Goal: Information Seeking & Learning: Learn about a topic

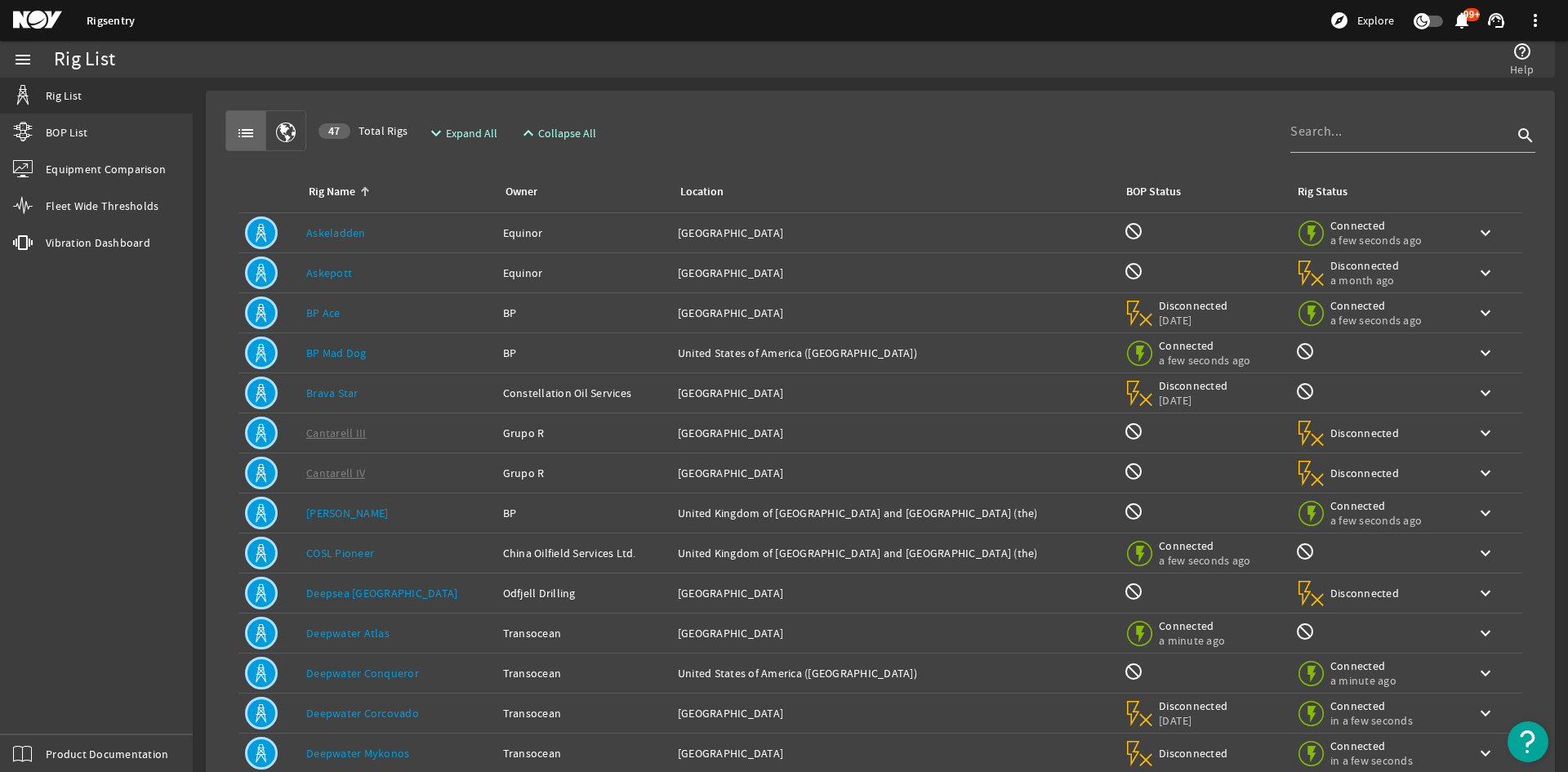
click at [350, 352] on link "BP Mad Dog" at bounding box center [336, 353] width 61 height 15
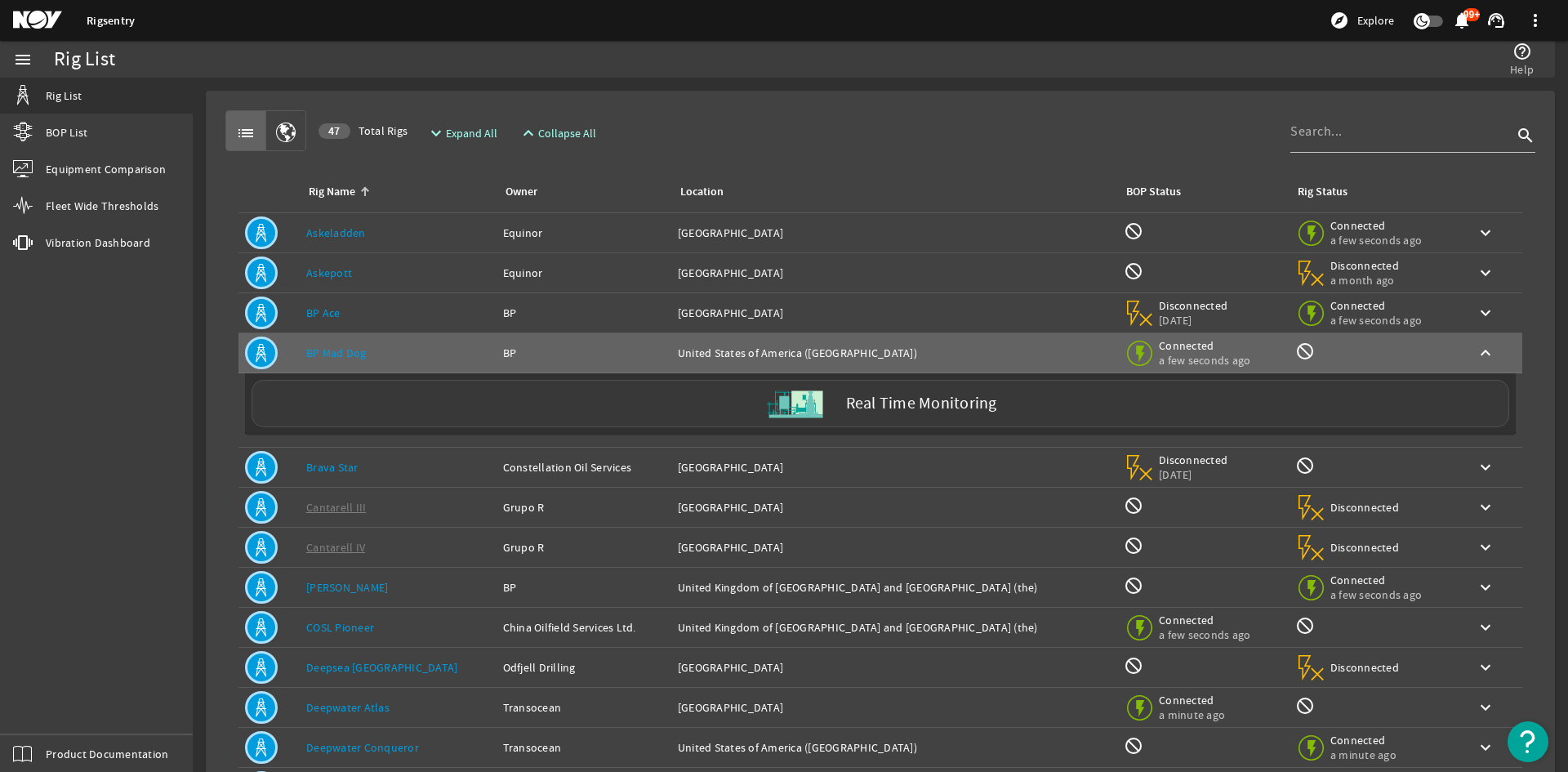
click at [849, 395] on label "Real Time Monitoring" at bounding box center [922, 403] width 151 height 17
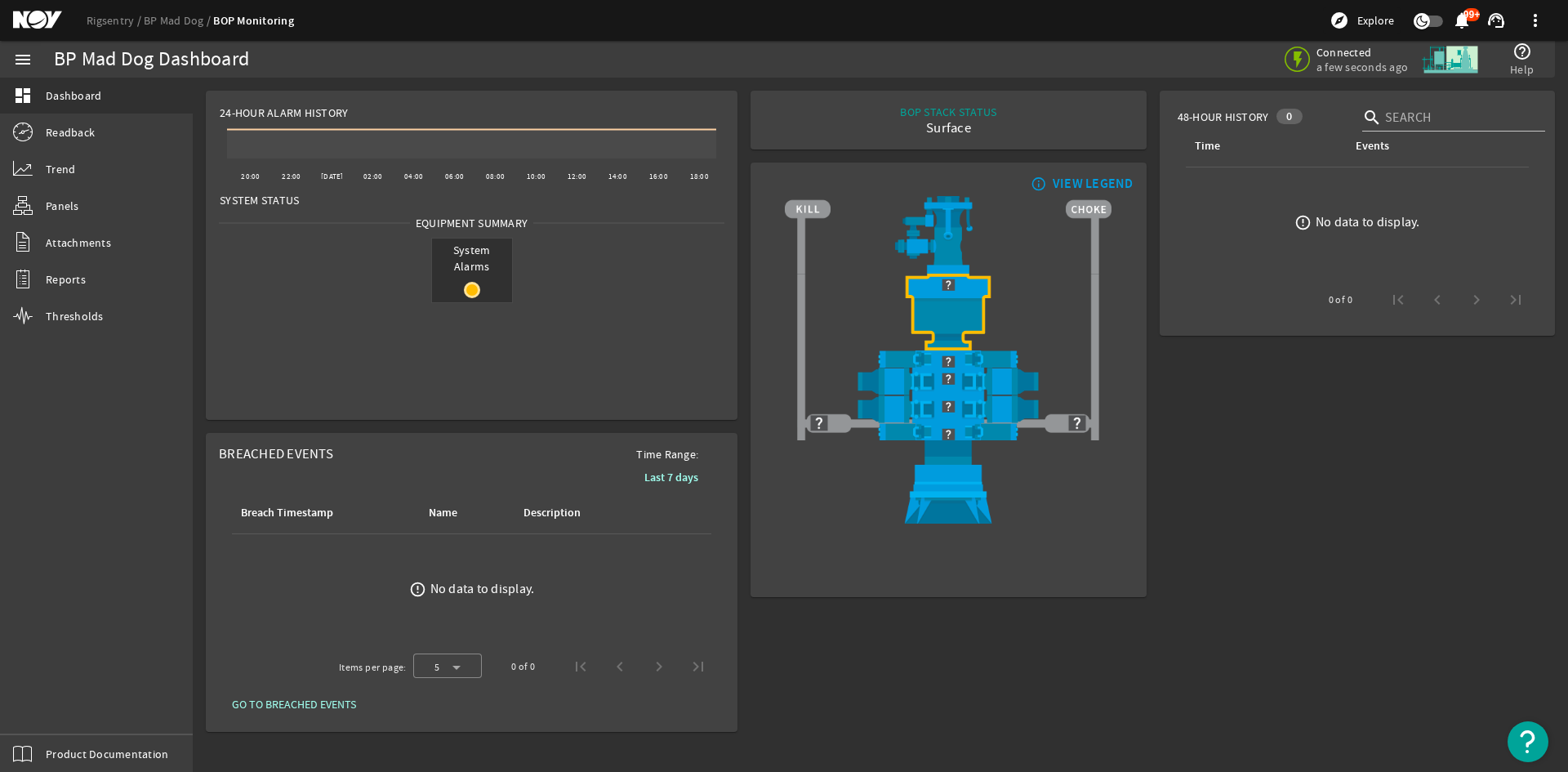
click at [290, 15] on link "BOP Monitoring" at bounding box center [254, 20] width 81 height 15
click at [205, 19] on link "BP Mad Dog" at bounding box center [179, 20] width 69 height 15
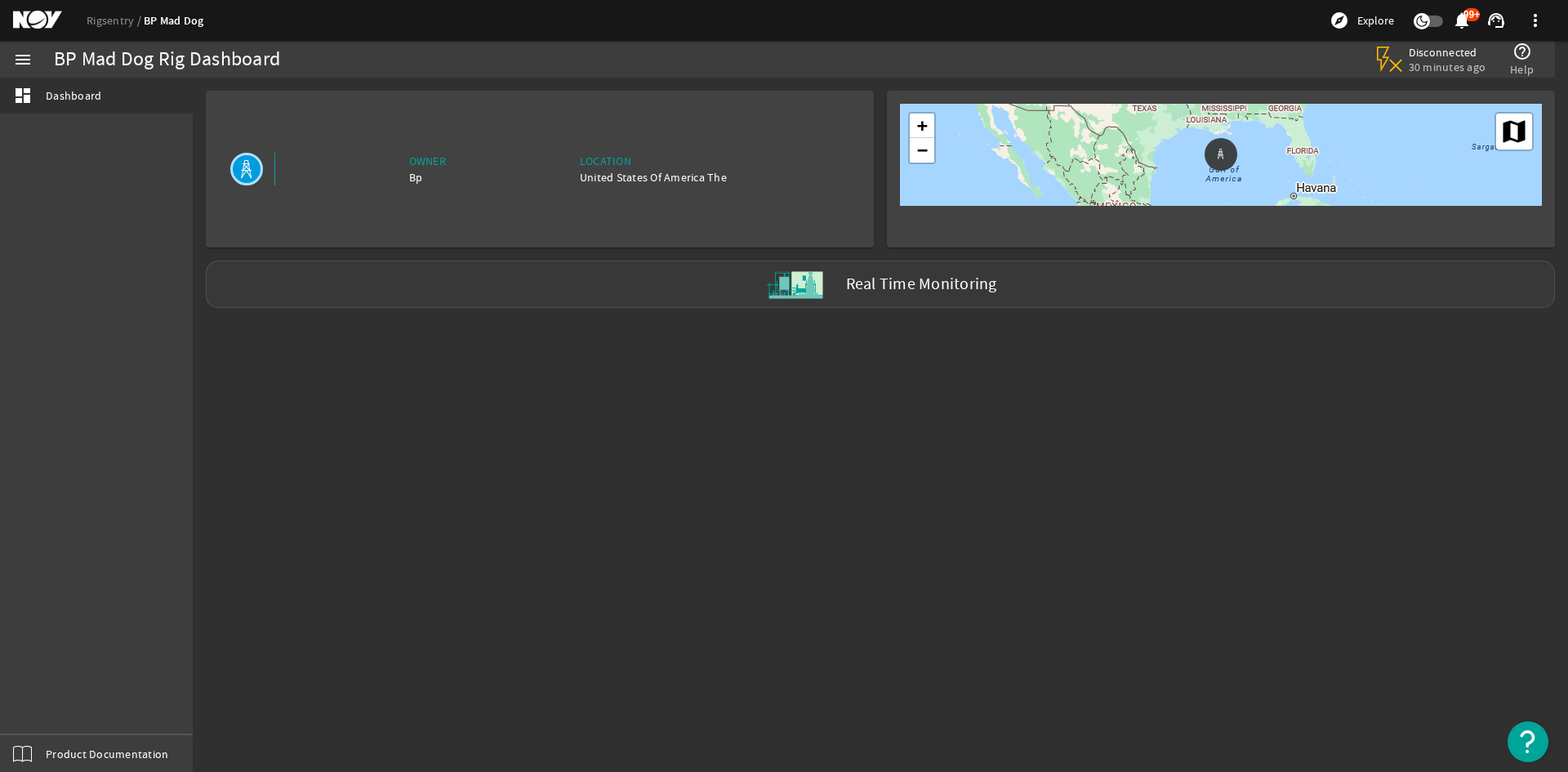
click at [861, 282] on label "Real Time Monitoring" at bounding box center [922, 284] width 151 height 17
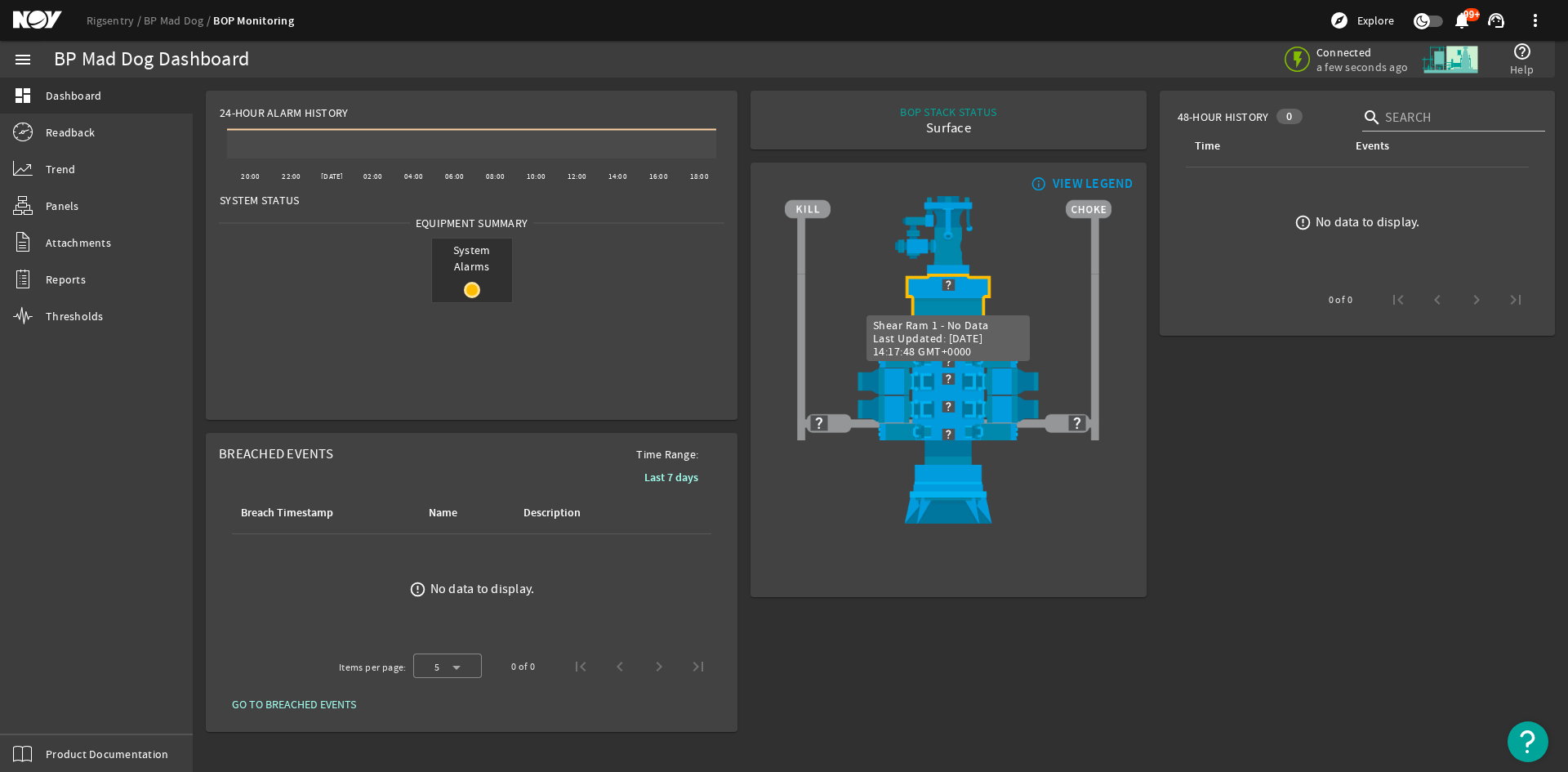
click at [957, 372] on img at bounding box center [948, 378] width 327 height 21
click at [991, 362] on img at bounding box center [948, 362] width 327 height 21
click at [116, 24] on link "Rigsentry" at bounding box center [115, 20] width 57 height 15
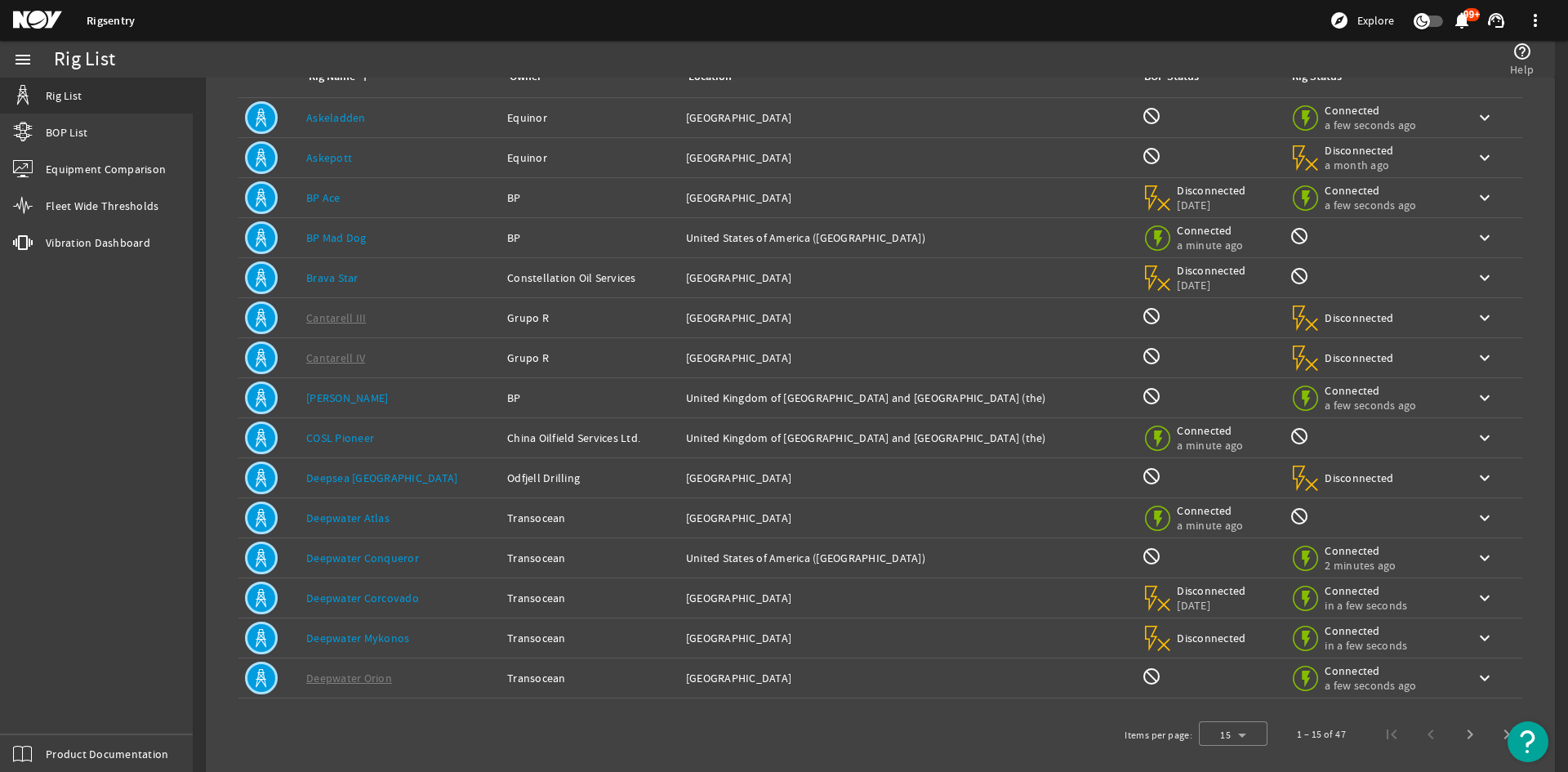
scroll to position [134, 0]
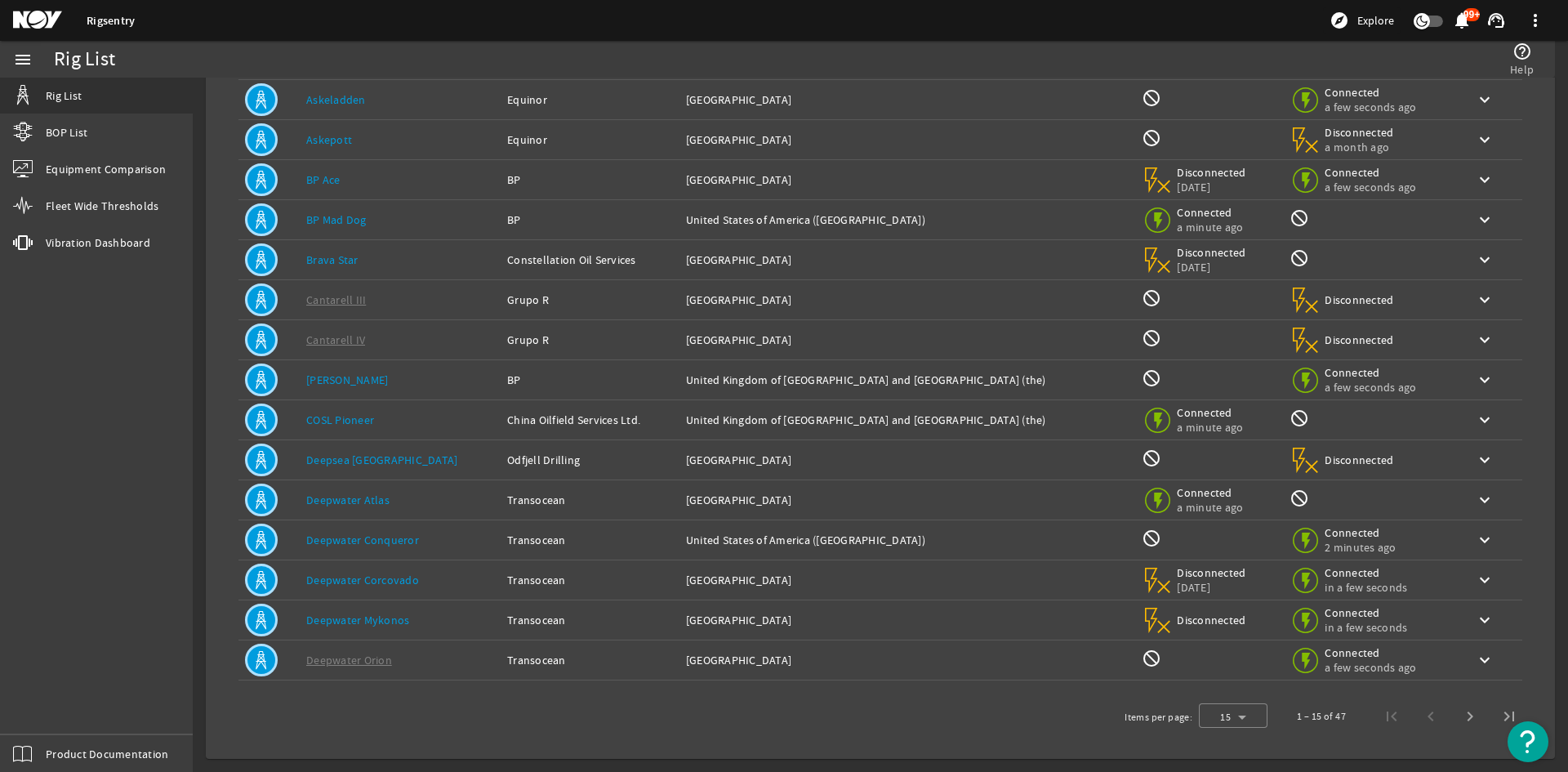
click at [343, 494] on link "Deepwater Atlas" at bounding box center [348, 500] width 84 height 15
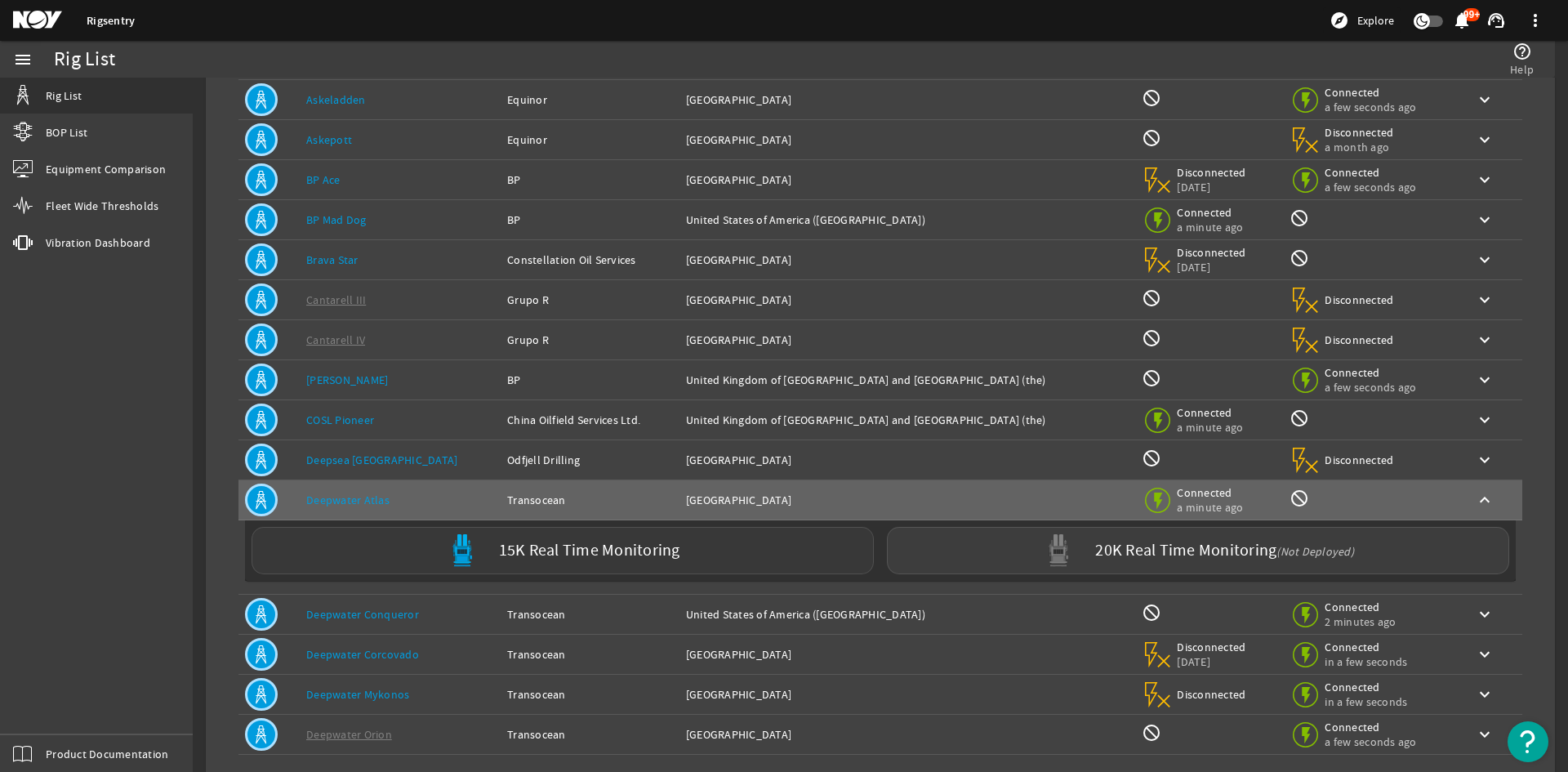
click at [619, 557] on label "15K Real Time Monitoring" at bounding box center [590, 550] width 182 height 17
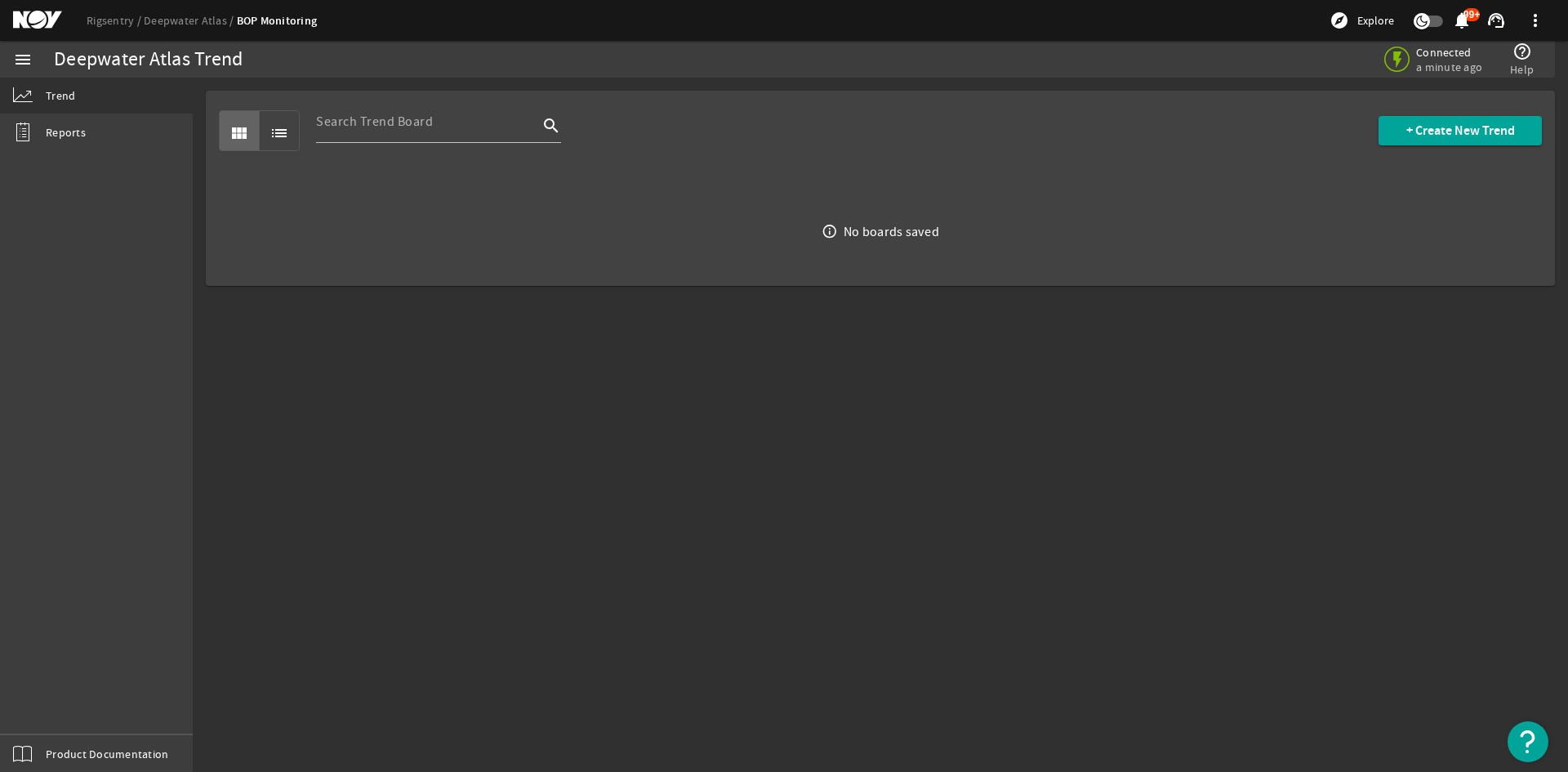
click at [914, 232] on div "No boards saved" at bounding box center [891, 232] width 95 height 16
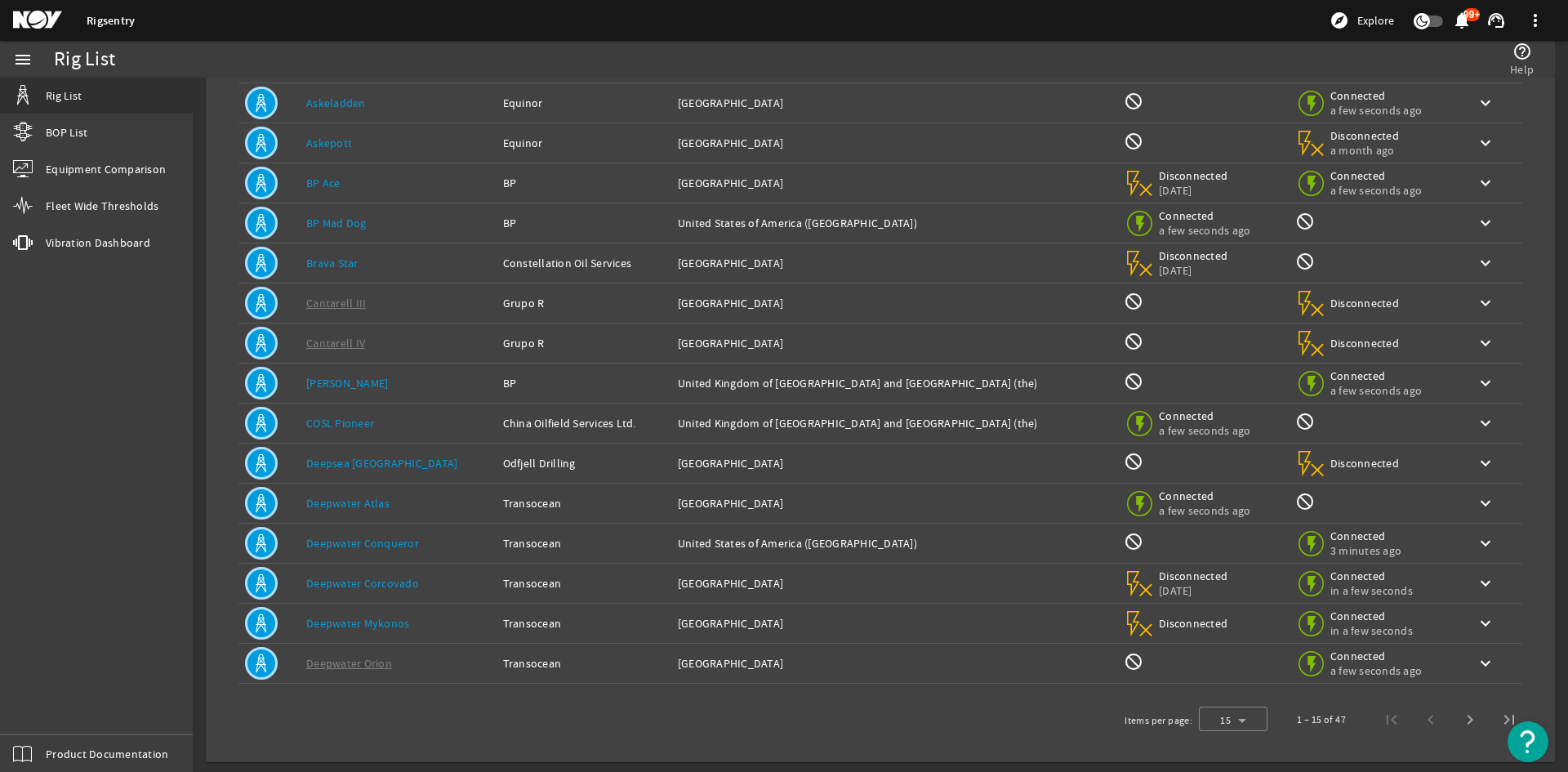
scroll to position [134, 0]
click at [328, 423] on link "COSL Pioneer" at bounding box center [340, 420] width 68 height 15
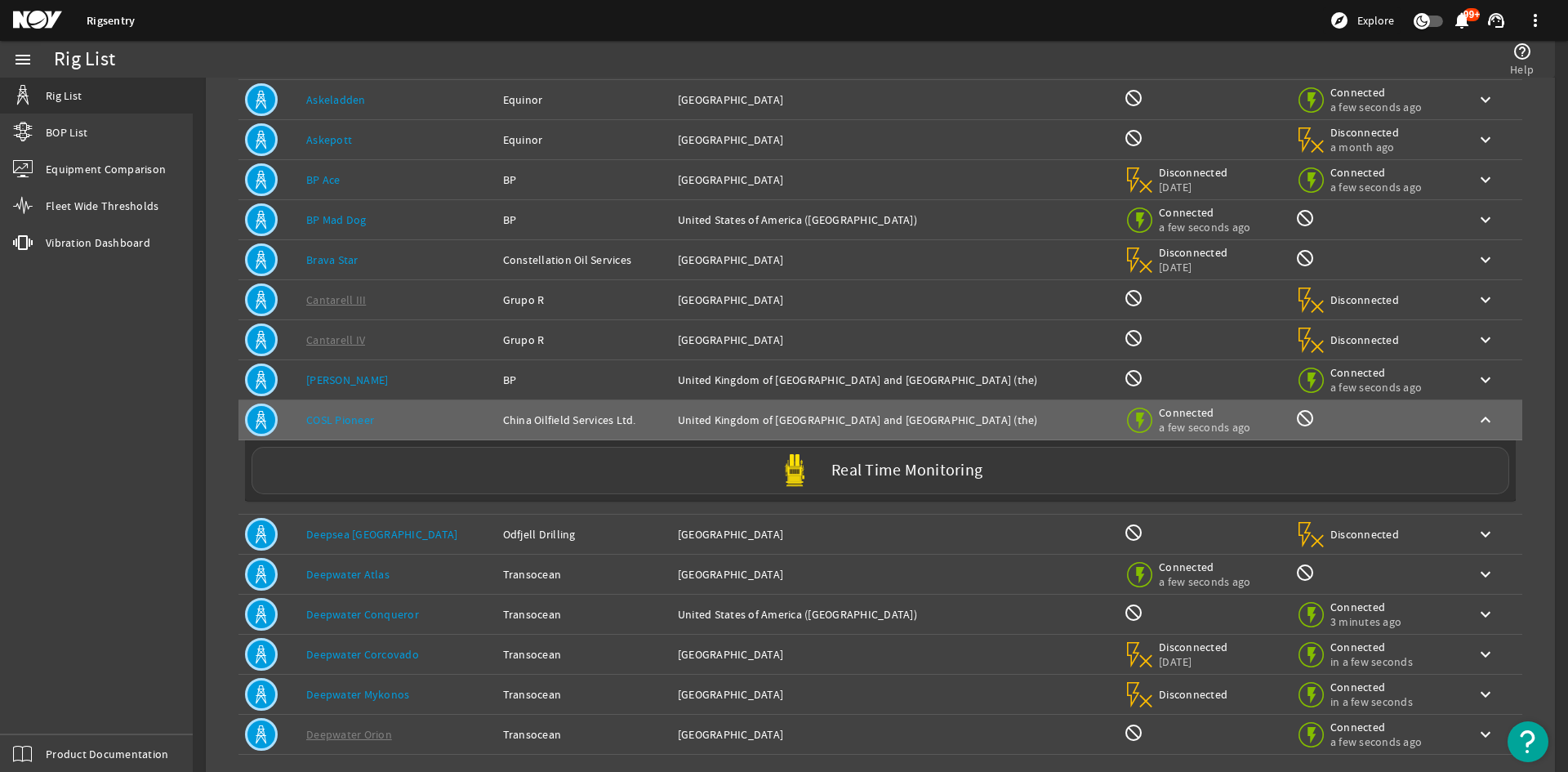
click at [947, 463] on label "Real Time Monitoring" at bounding box center [907, 471] width 151 height 17
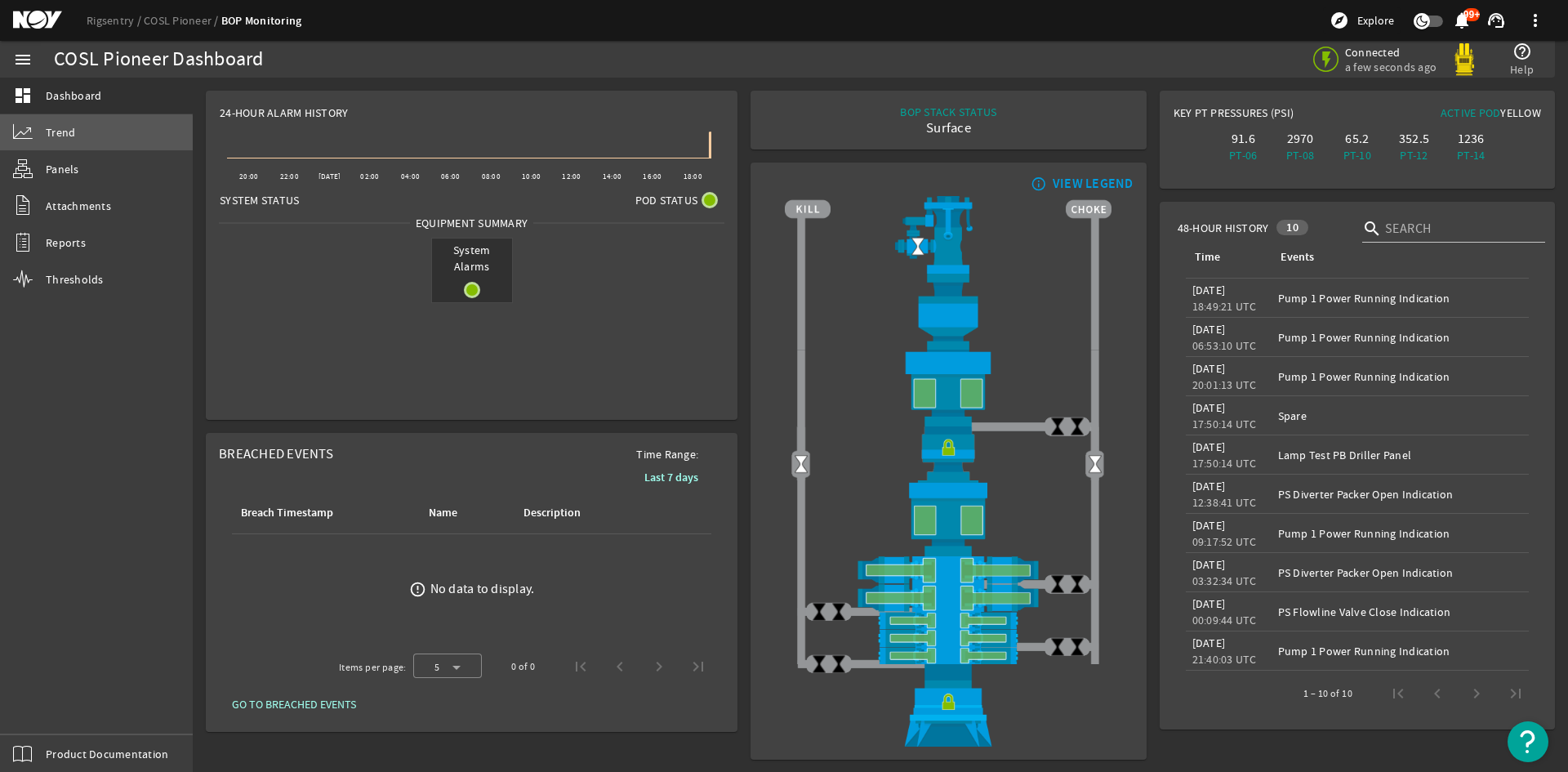
click at [71, 135] on span "Trend" at bounding box center [60, 133] width 29 height 16
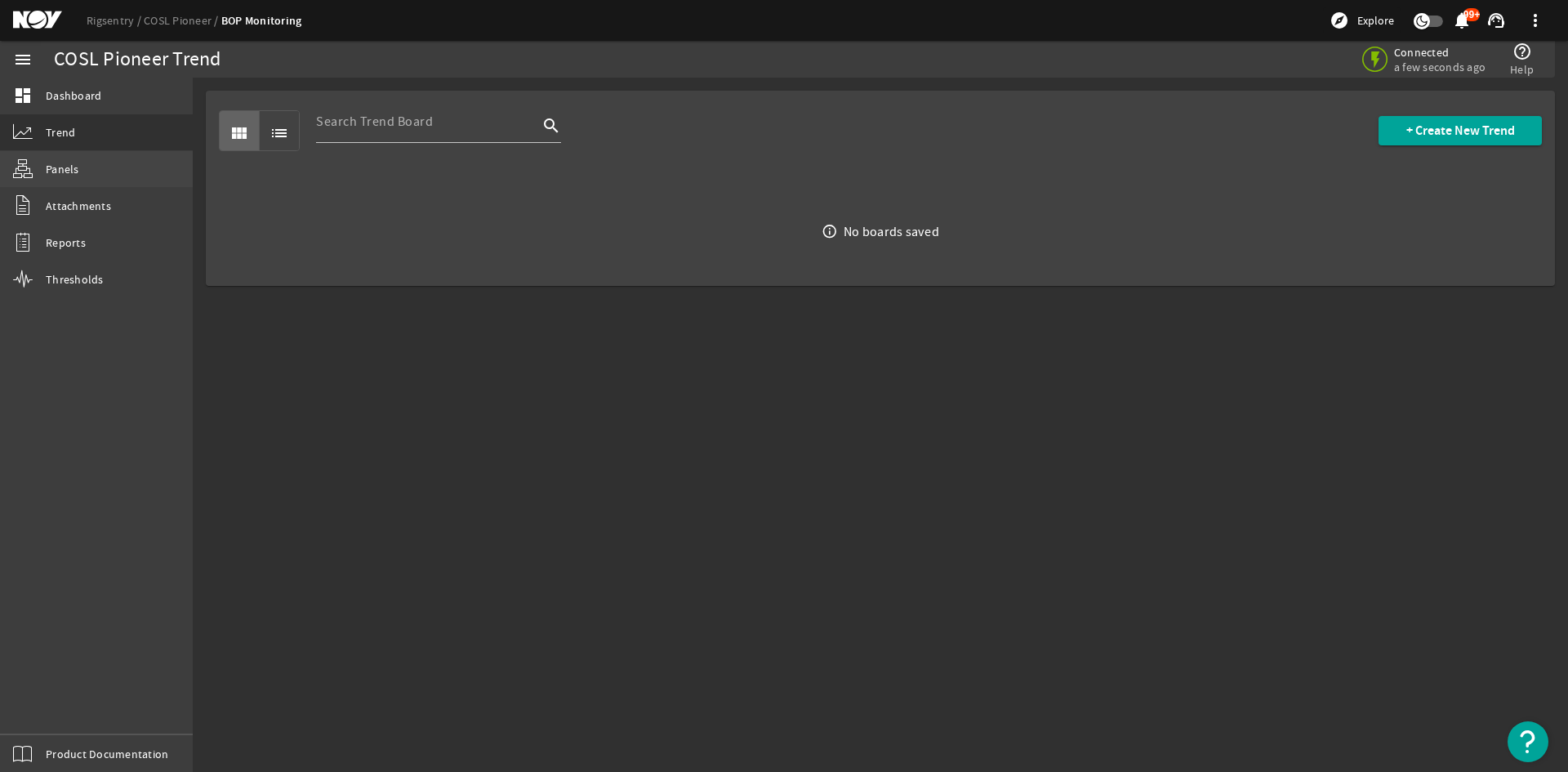
click at [55, 166] on span "Panels" at bounding box center [62, 169] width 34 height 16
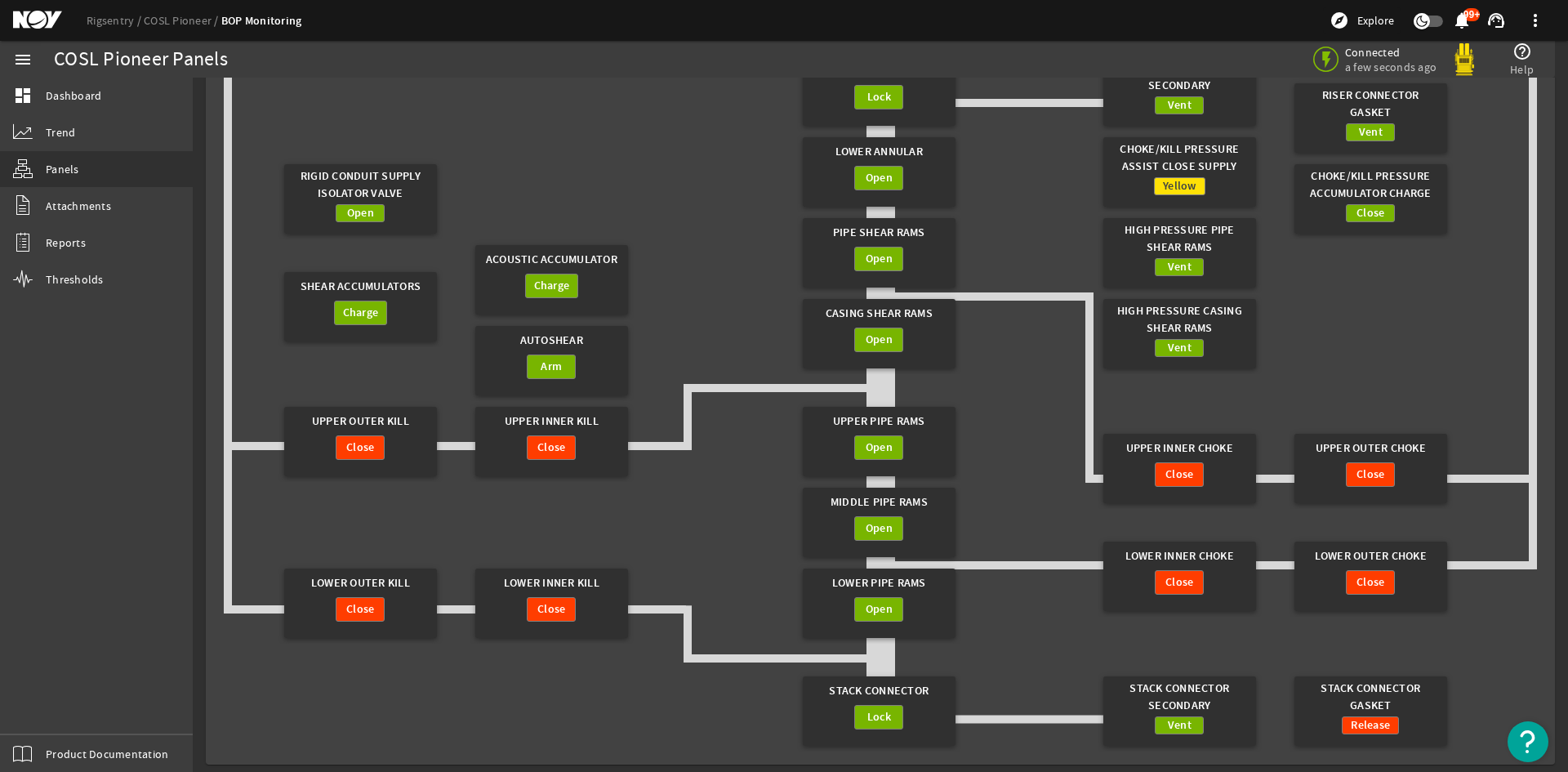
scroll to position [678, 0]
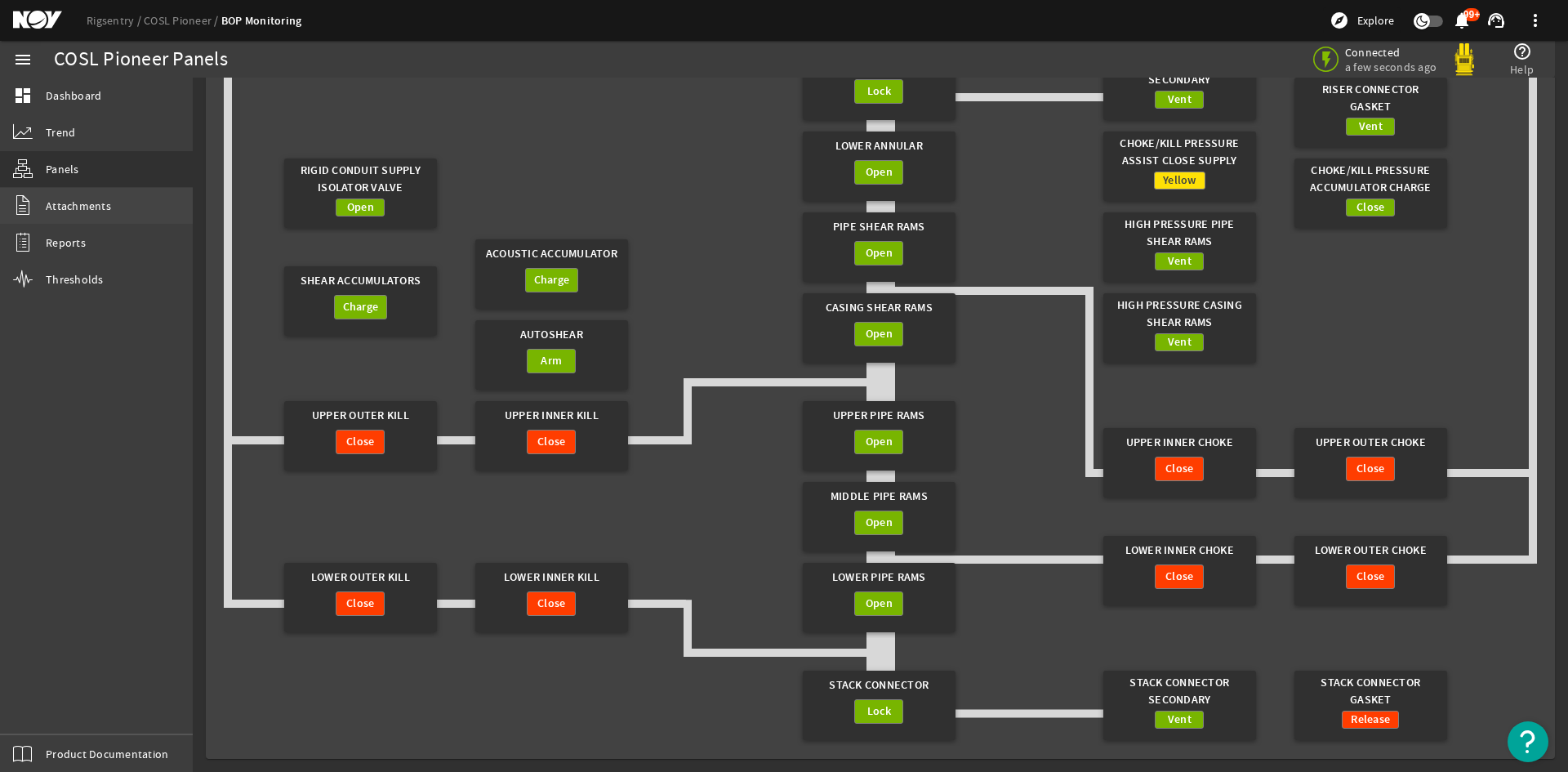
click at [81, 203] on span "Attachments" at bounding box center [77, 206] width 65 height 16
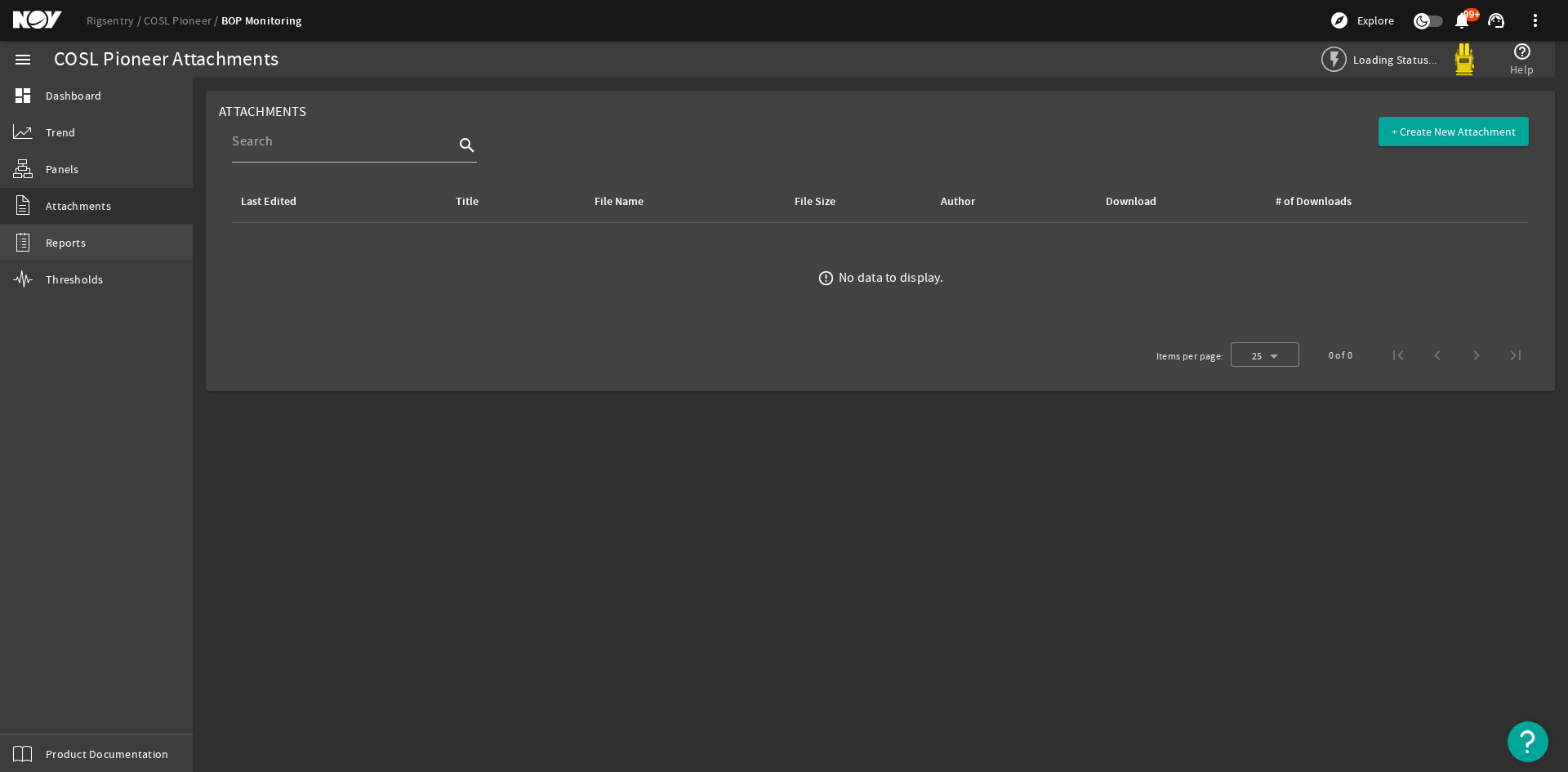
click at [42, 233] on link "Reports" at bounding box center [96, 242] width 193 height 36
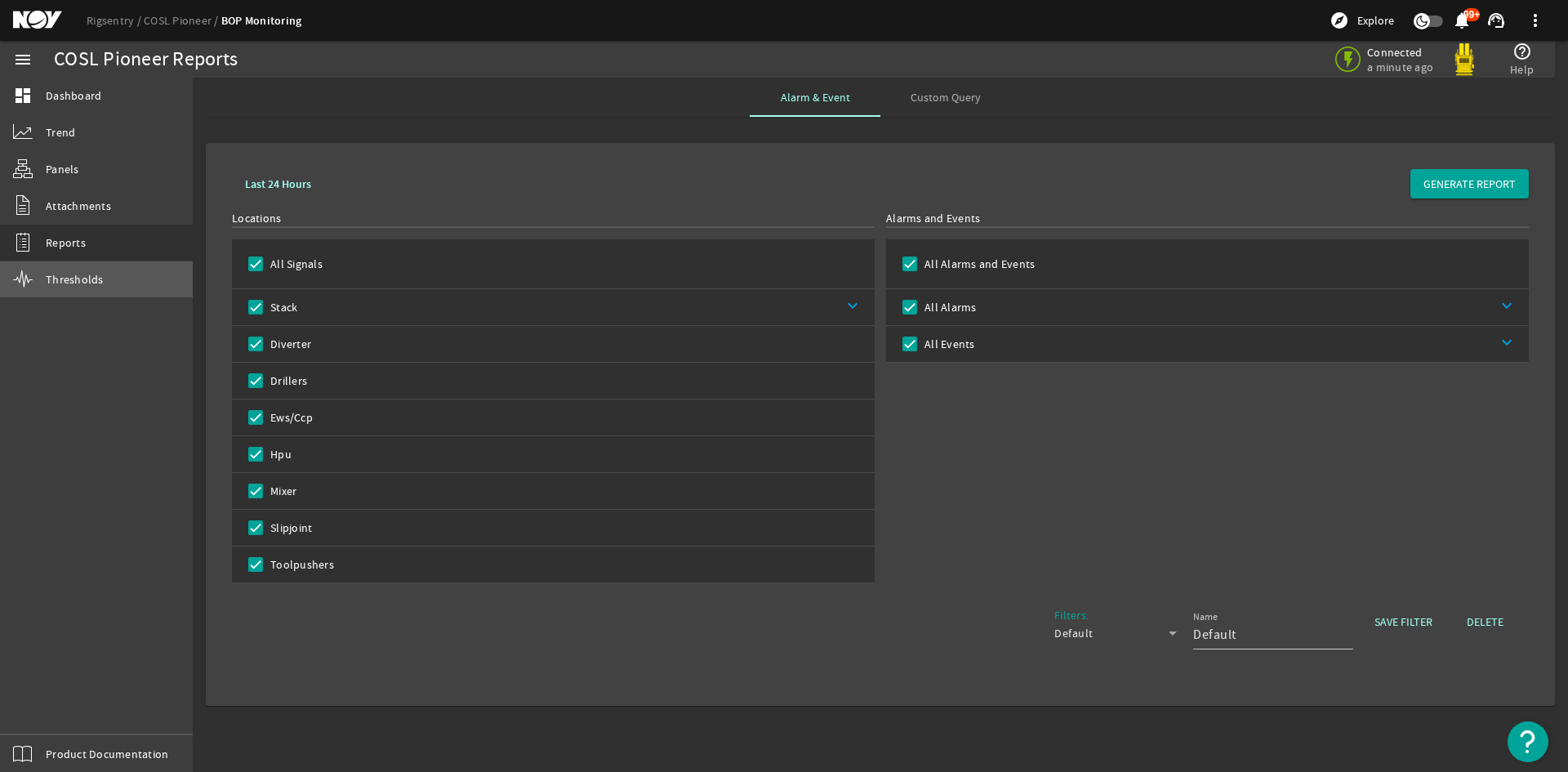
click at [94, 267] on link "Thresholds" at bounding box center [96, 280] width 193 height 36
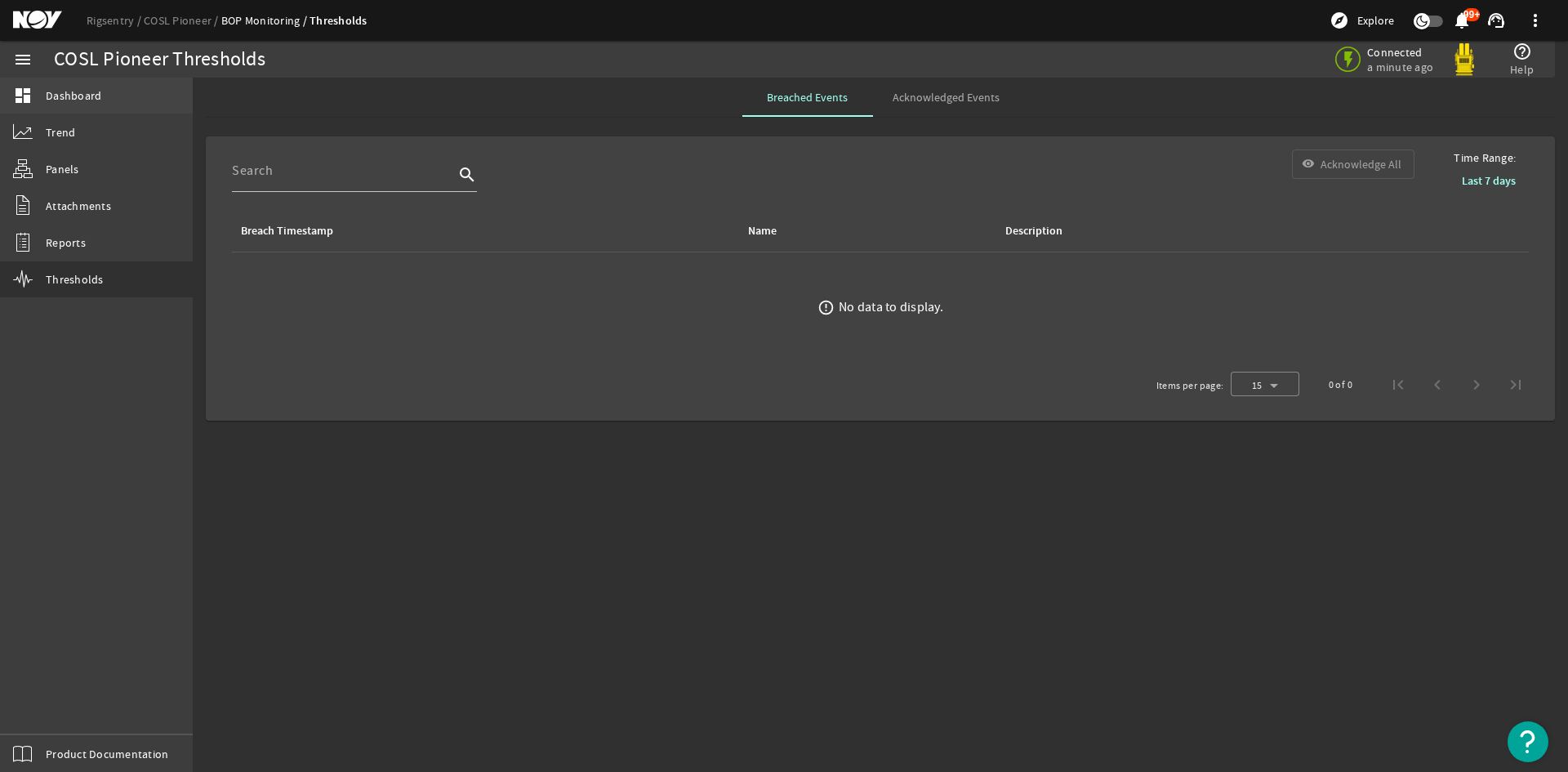
click at [73, 94] on span "Dashboard" at bounding box center [73, 95] width 55 height 16
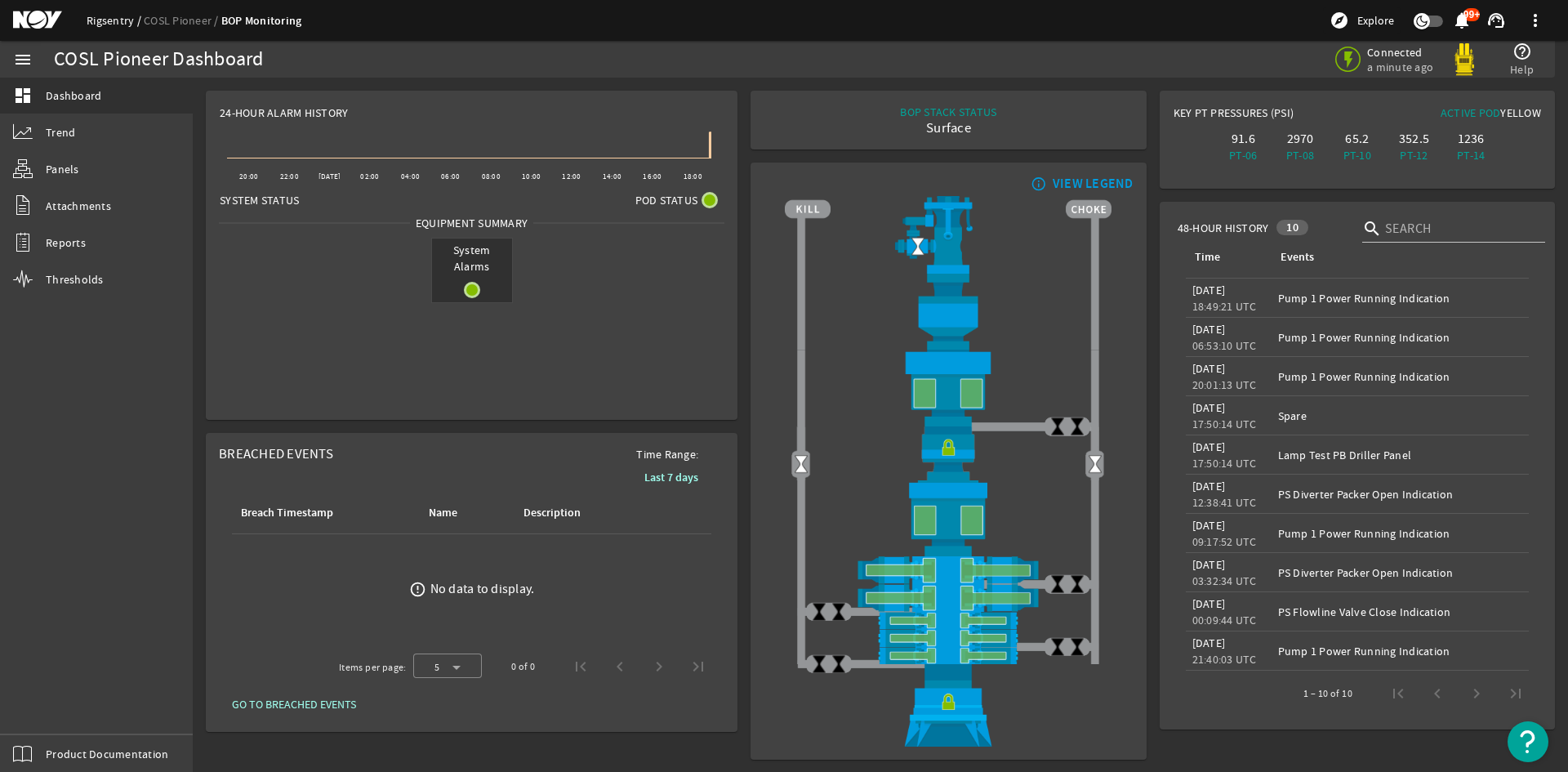
click at [108, 19] on link "Rigsentry" at bounding box center [115, 20] width 57 height 15
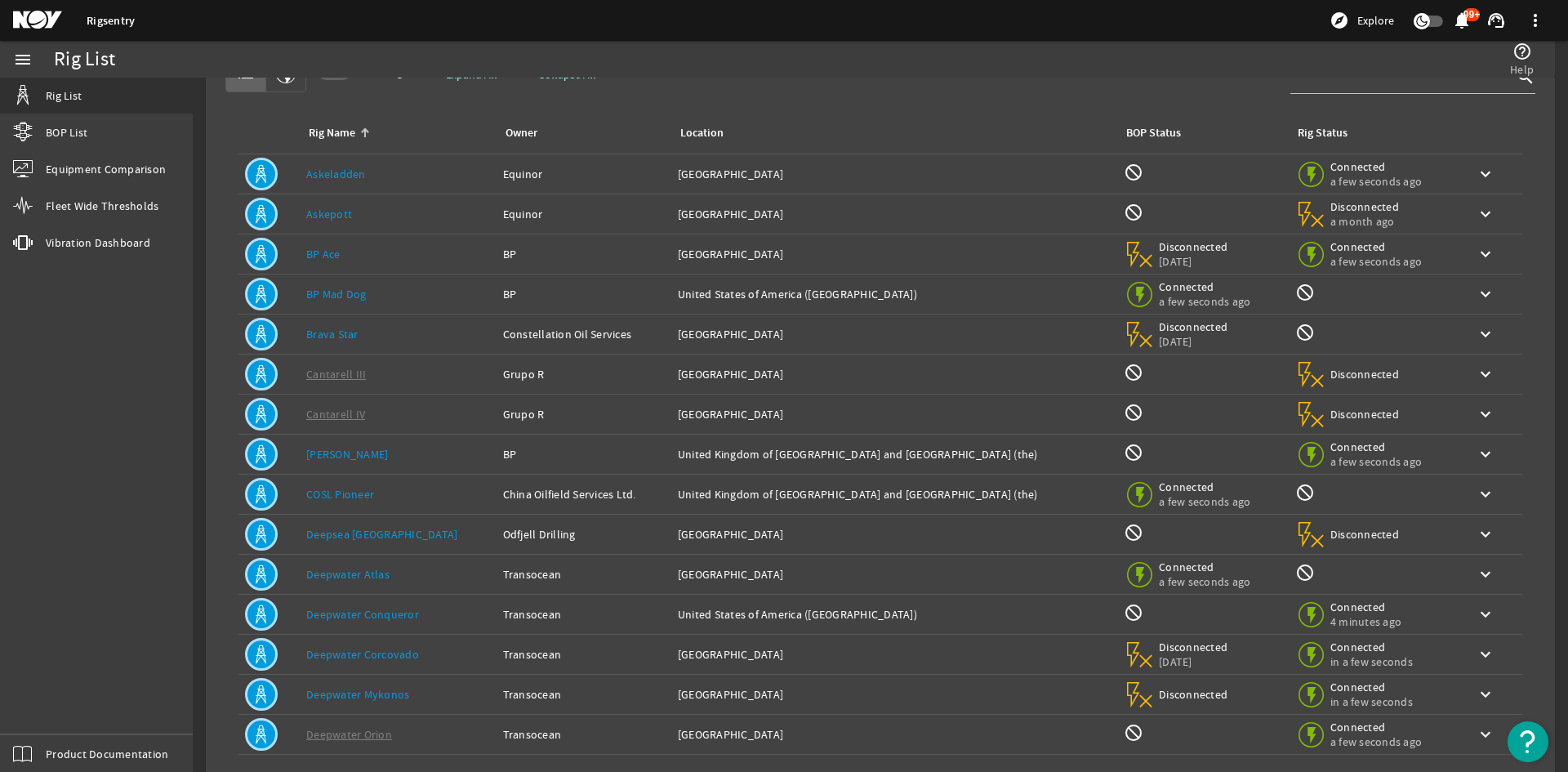
scroll to position [134, 0]
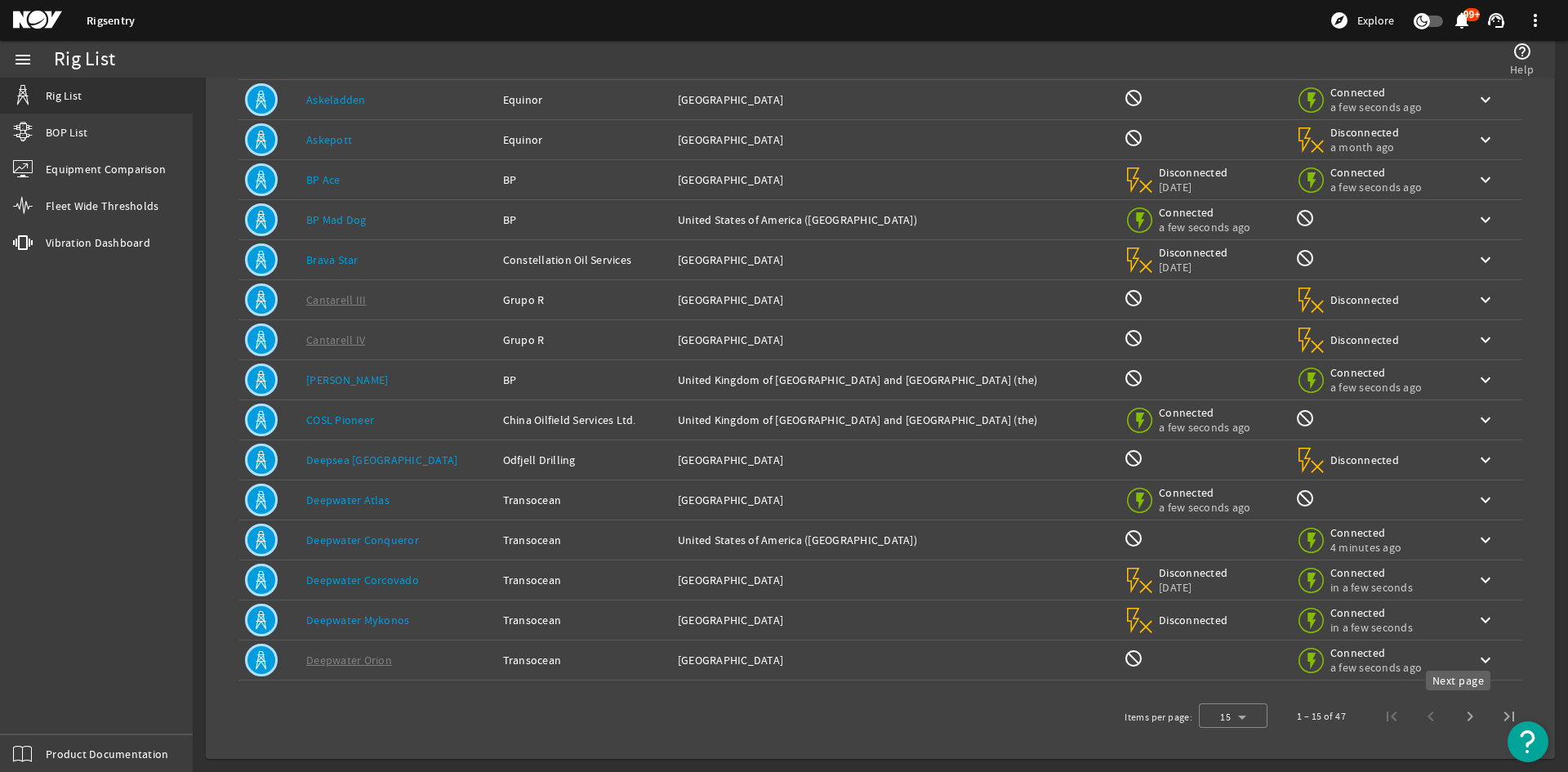
click at [1452, 716] on span "Next page" at bounding box center [1470, 717] width 39 height 39
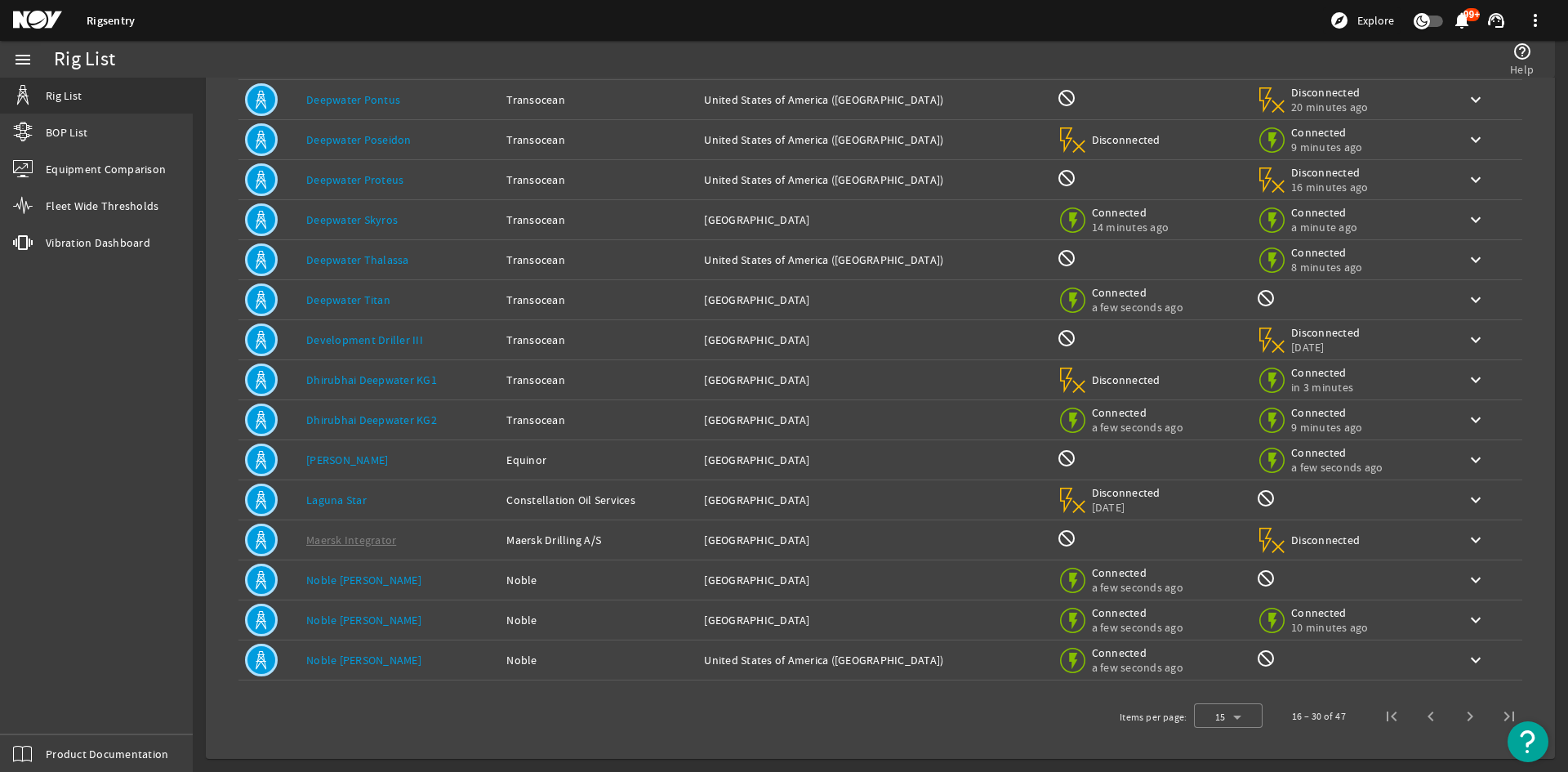
click at [382, 215] on link "Deepwater Skyros" at bounding box center [352, 220] width 92 height 15
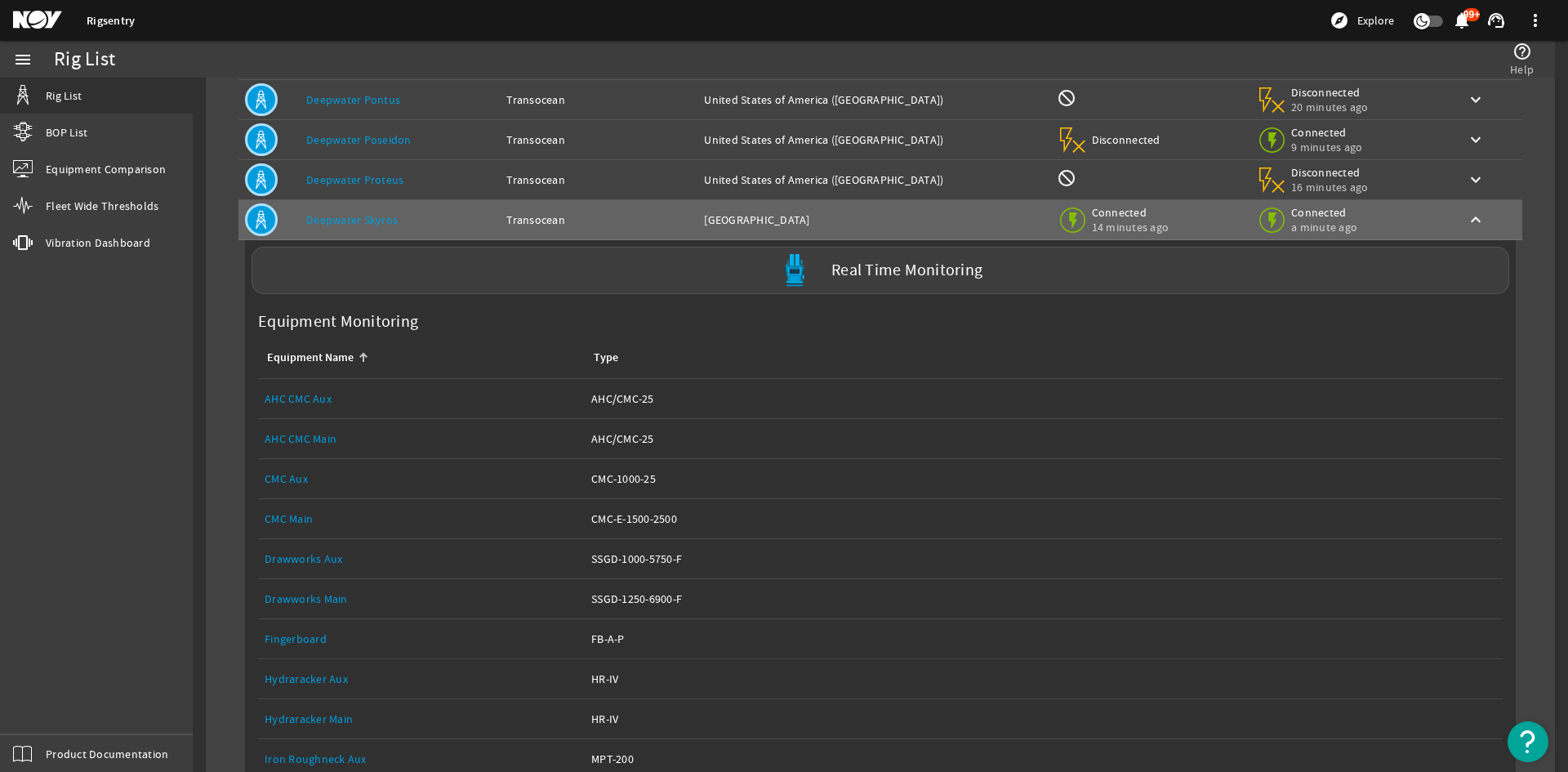
drag, startPoint x: 883, startPoint y: 272, endPoint x: 899, endPoint y: 303, distance: 34.9
click at [883, 272] on label "Real Time Monitoring" at bounding box center [907, 271] width 151 height 17
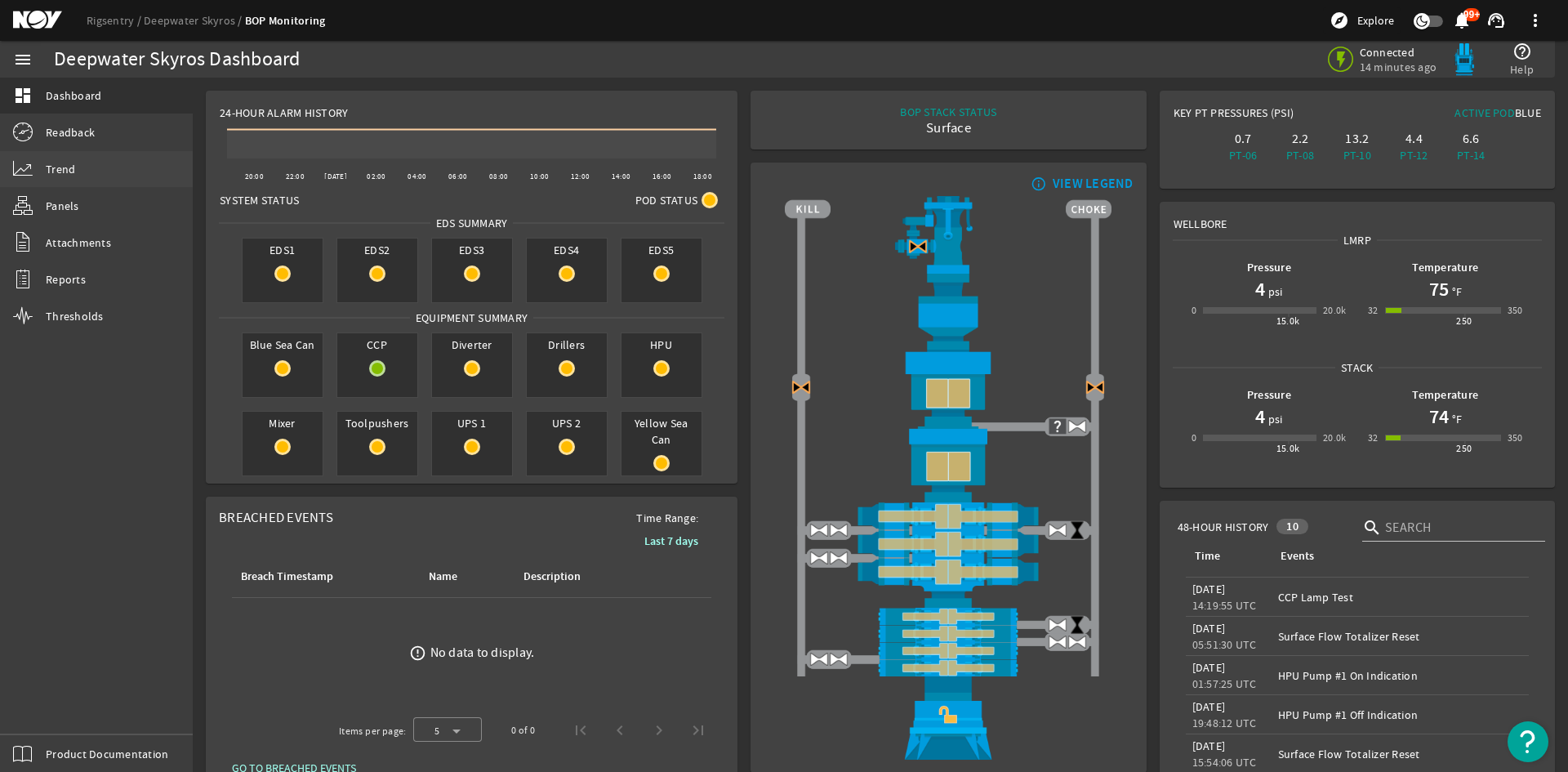
click at [58, 153] on link "Trend" at bounding box center [96, 169] width 193 height 36
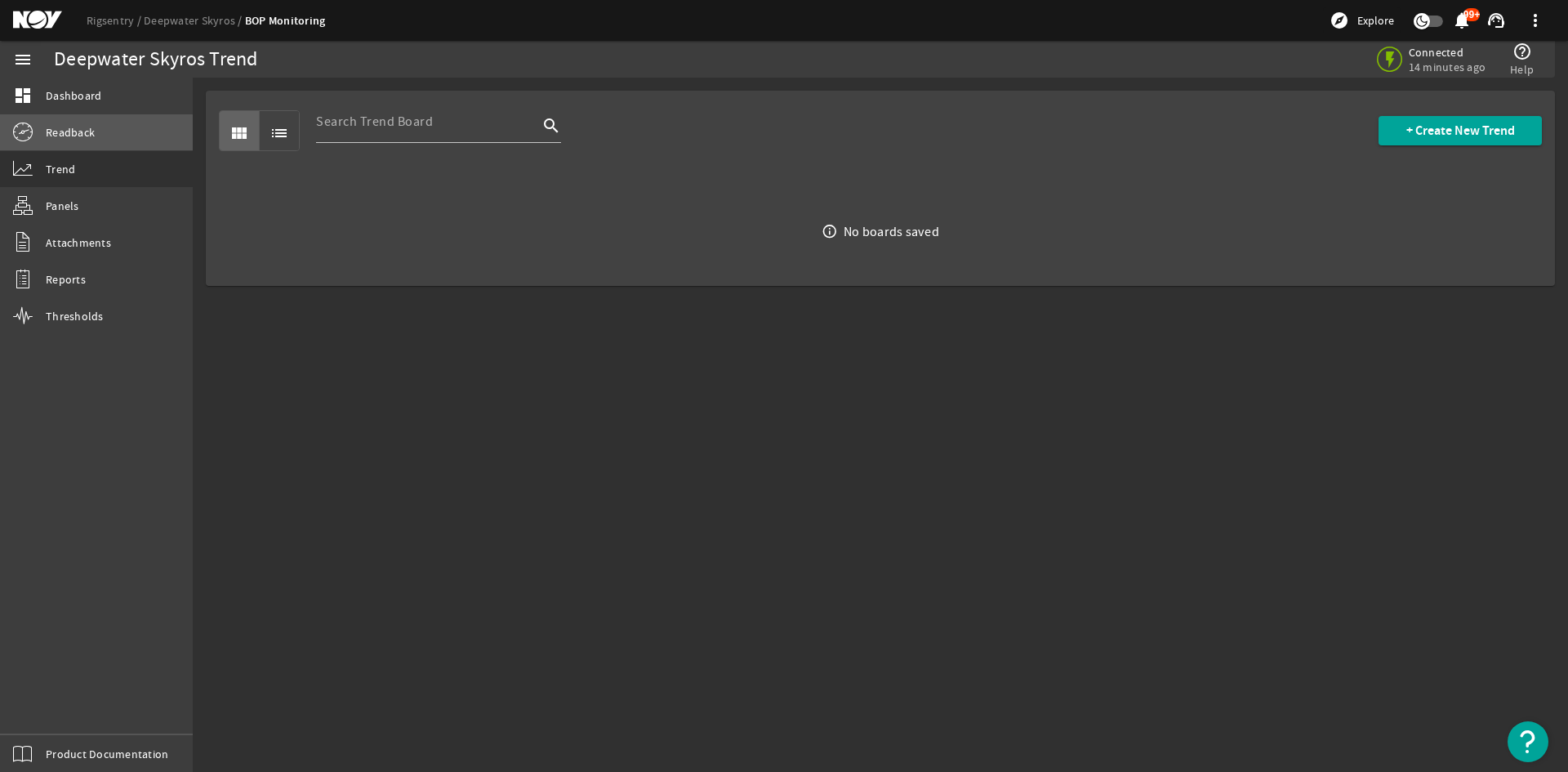
click at [80, 134] on span "Readback" at bounding box center [69, 133] width 49 height 16
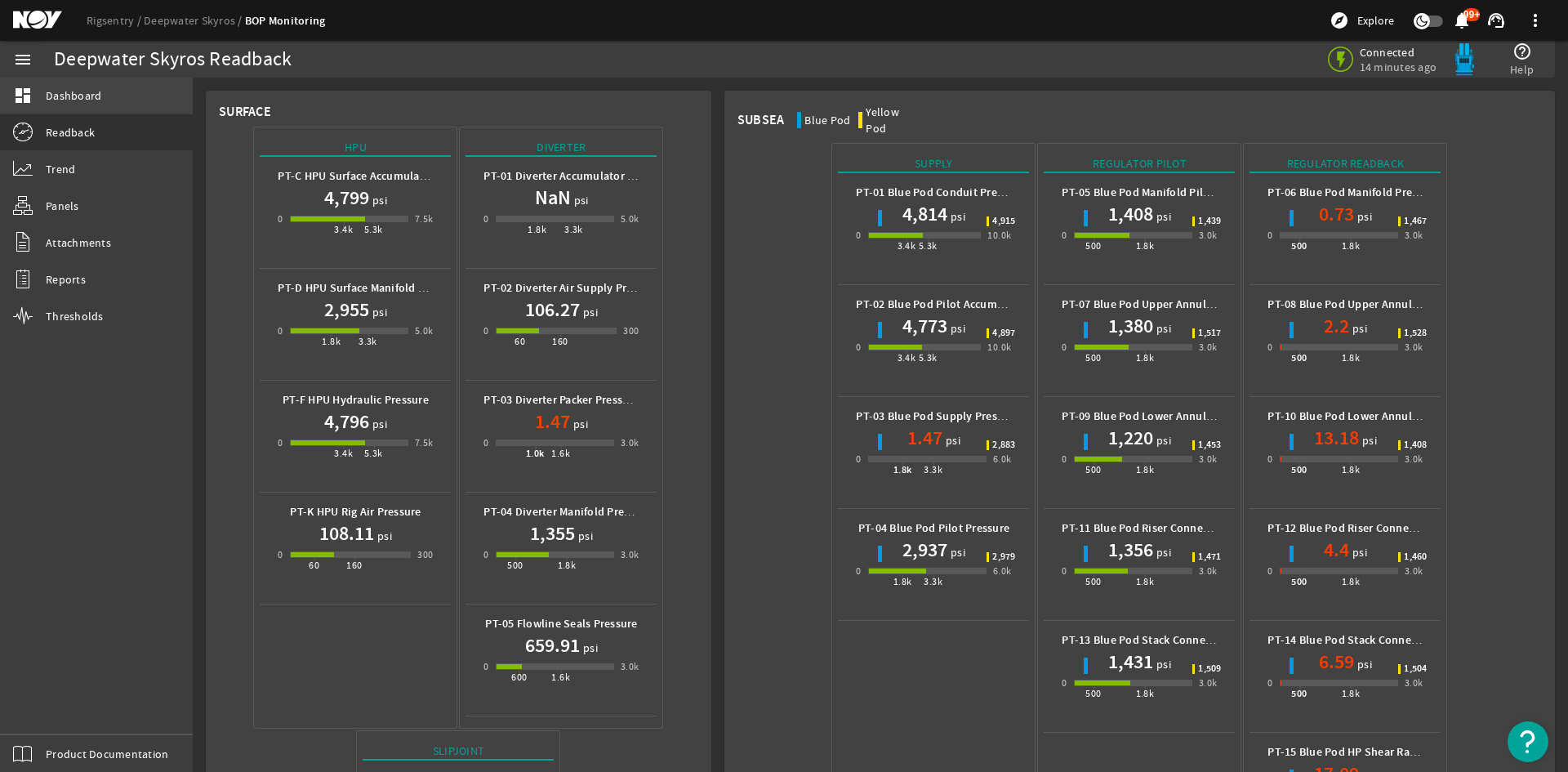
click at [75, 90] on span "Dashboard" at bounding box center [73, 95] width 55 height 16
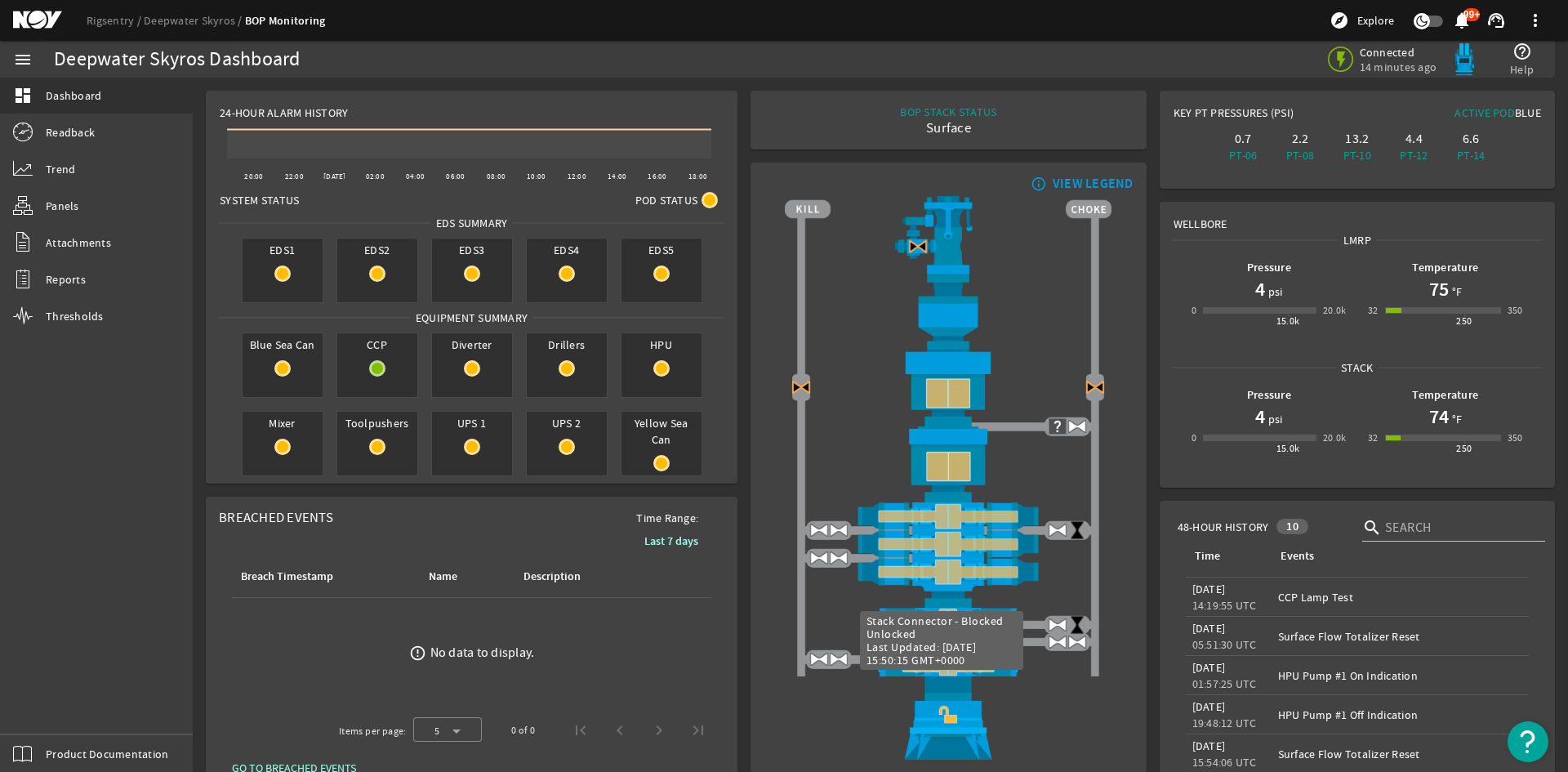
click at [936, 717] on img at bounding box center [948, 719] width 327 height 84
click at [240, 15] on link "Deepwater Skyros" at bounding box center [195, 20] width 101 height 15
